Goal: Ask a question

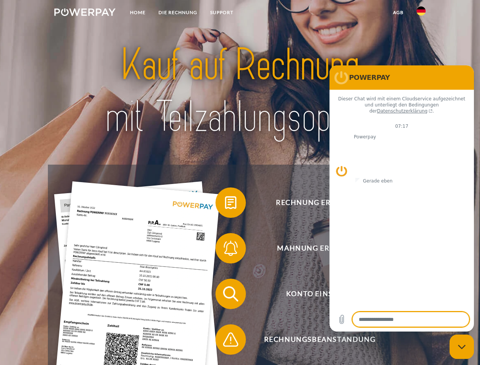
click at [85, 13] on img at bounding box center [84, 12] width 61 height 8
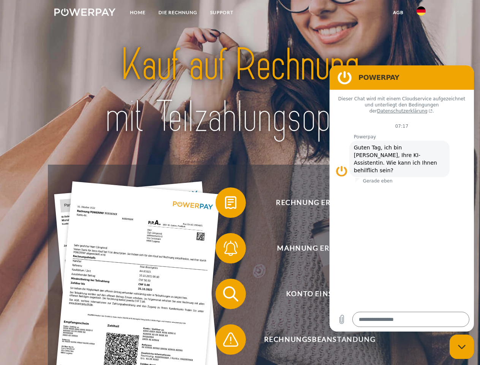
click at [421, 13] on img at bounding box center [421, 10] width 9 height 9
click at [398, 13] on link "agb" at bounding box center [399, 13] width 24 height 14
click at [225, 204] on span at bounding box center [219, 203] width 38 height 38
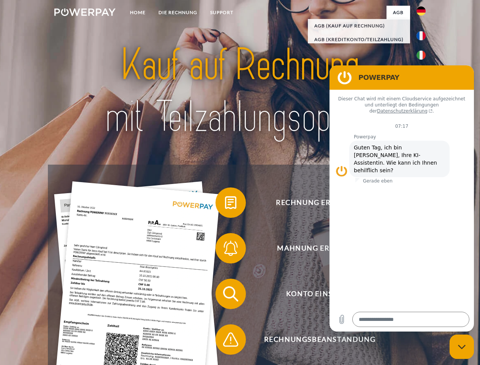
click at [225, 250] on span at bounding box center [219, 248] width 38 height 38
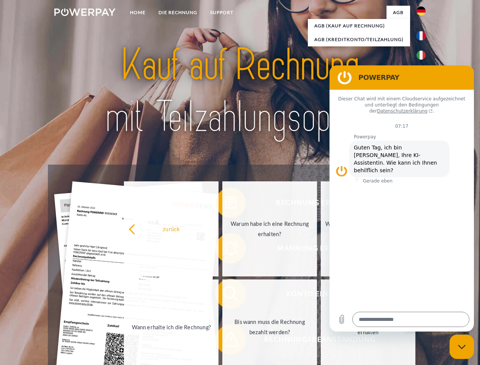
click at [225, 296] on link "Bis wann muss die Rechnung bezahlt werden?" at bounding box center [270, 327] width 95 height 95
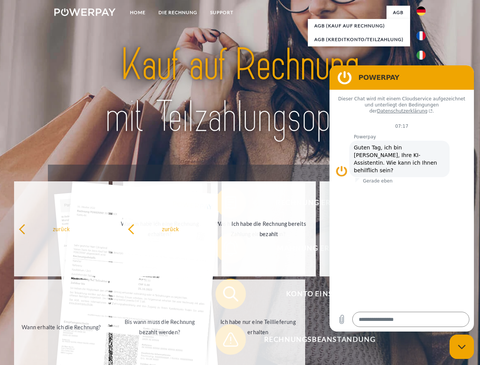
click at [225, 341] on span at bounding box center [219, 340] width 38 height 38
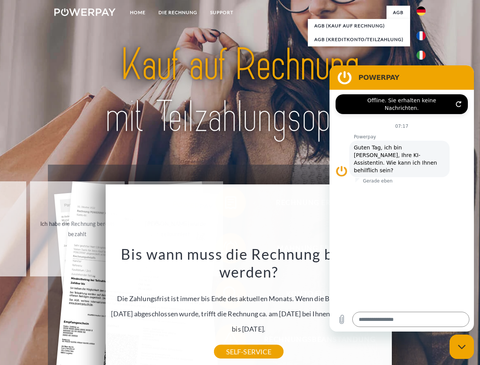
click at [462, 347] on icon "Messaging-Fenster schließen" at bounding box center [462, 347] width 8 height 5
type textarea "*"
